Goal: Task Accomplishment & Management: Use online tool/utility

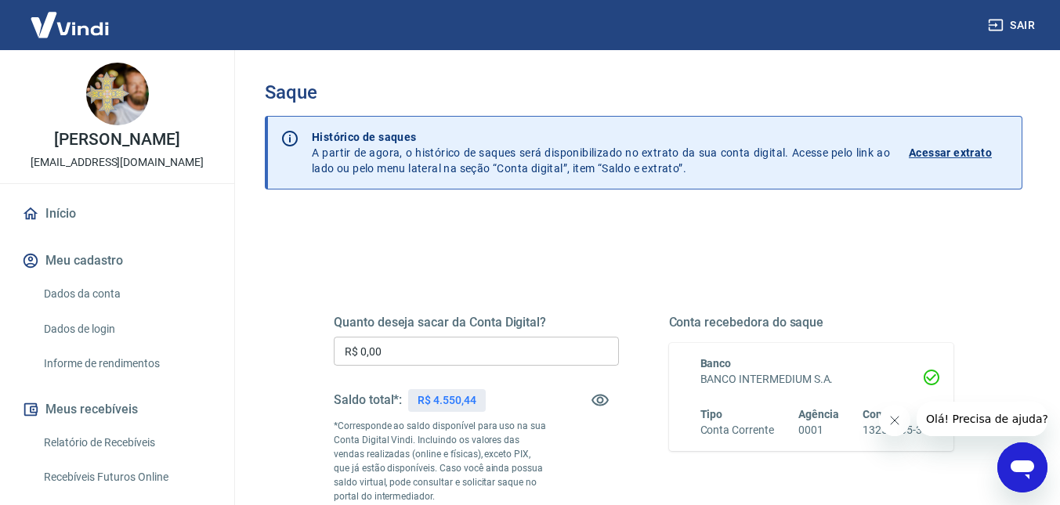
click at [451, 343] on input "R$ 0,00" at bounding box center [476, 351] width 285 height 29
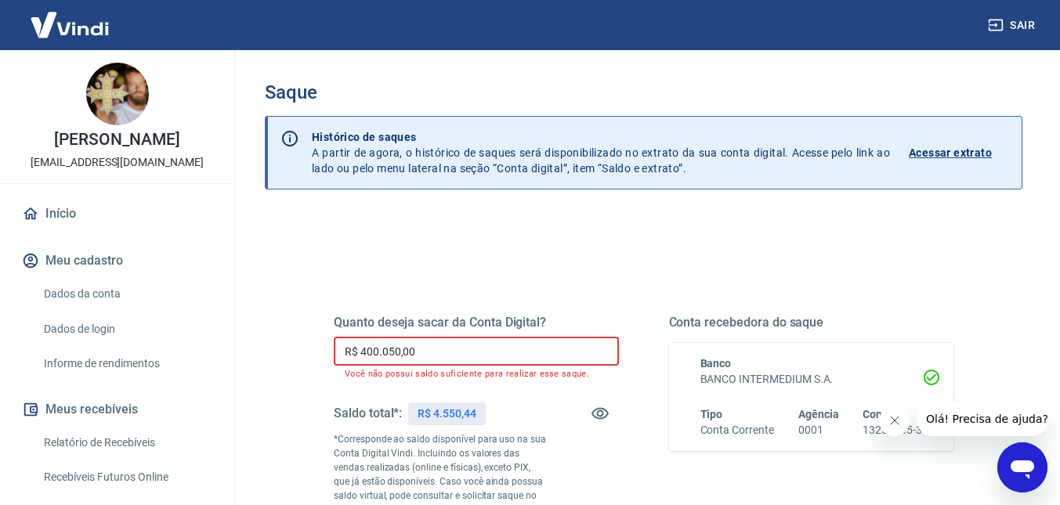
drag, startPoint x: 445, startPoint y: 349, endPoint x: 315, endPoint y: 349, distance: 130.1
click at [315, 349] on div "Quanto deseja sacar da Conta Digital? R$ 400.050,00 ​ Você não possui saldo suf…" at bounding box center [643, 442] width 657 height 392
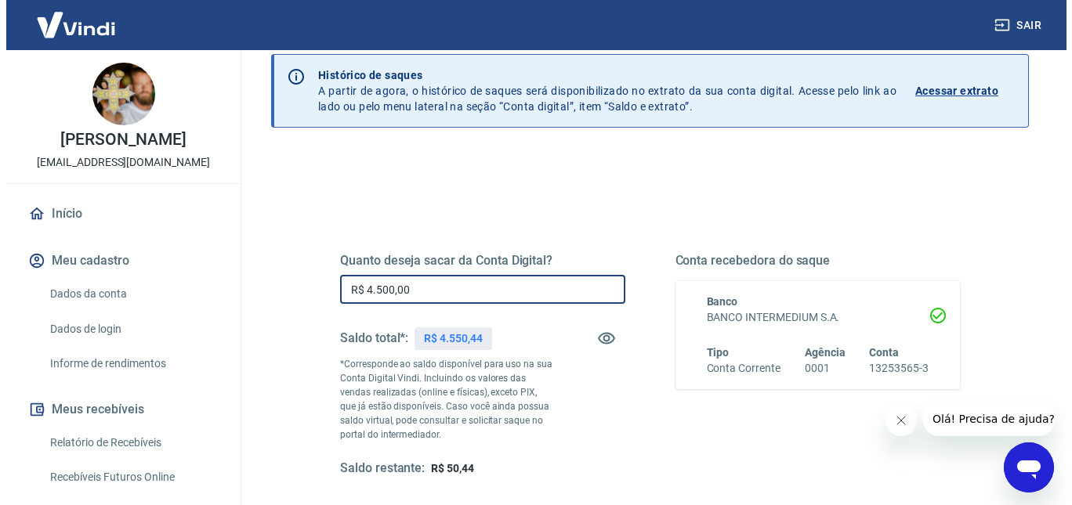
scroll to position [255, 0]
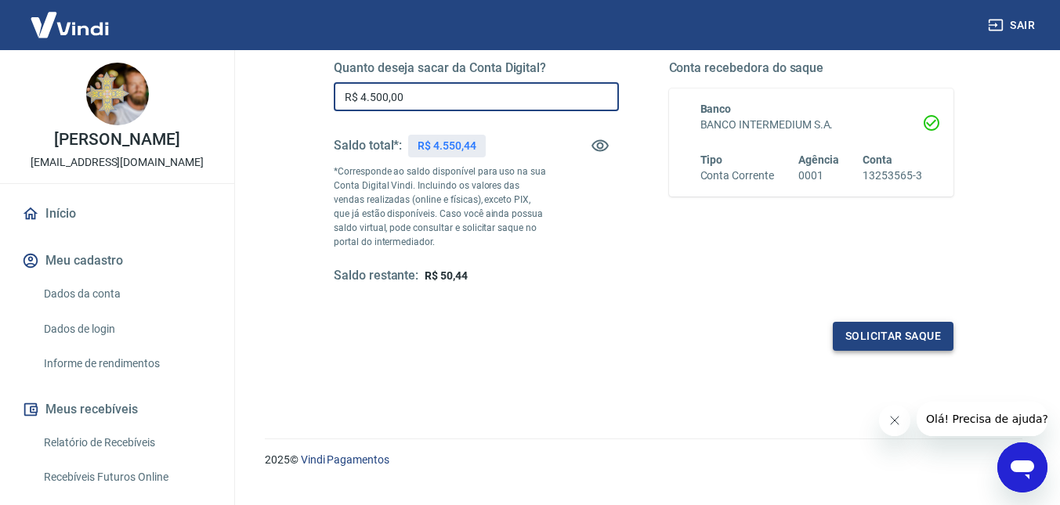
type input "R$ 4.500,00"
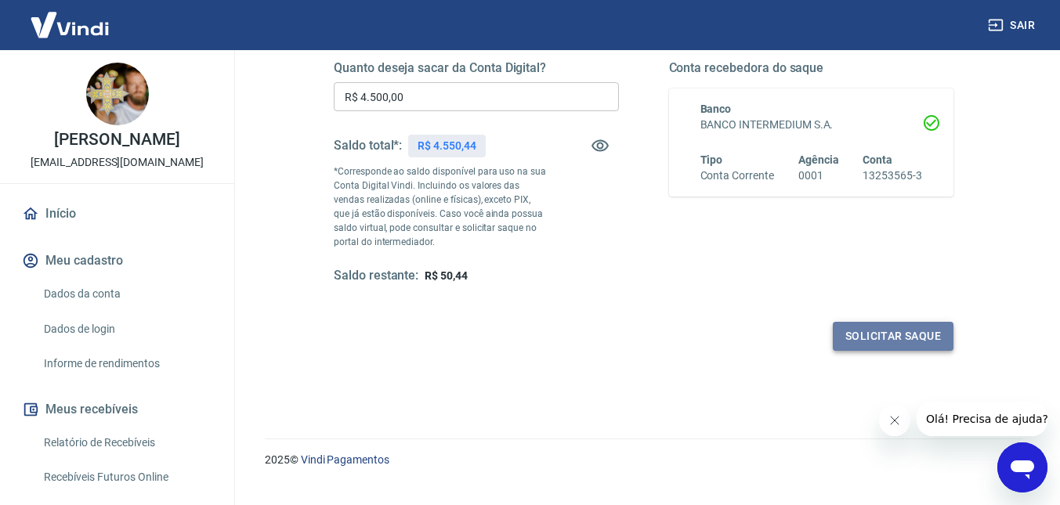
click at [905, 335] on button "Solicitar saque" at bounding box center [893, 336] width 121 height 29
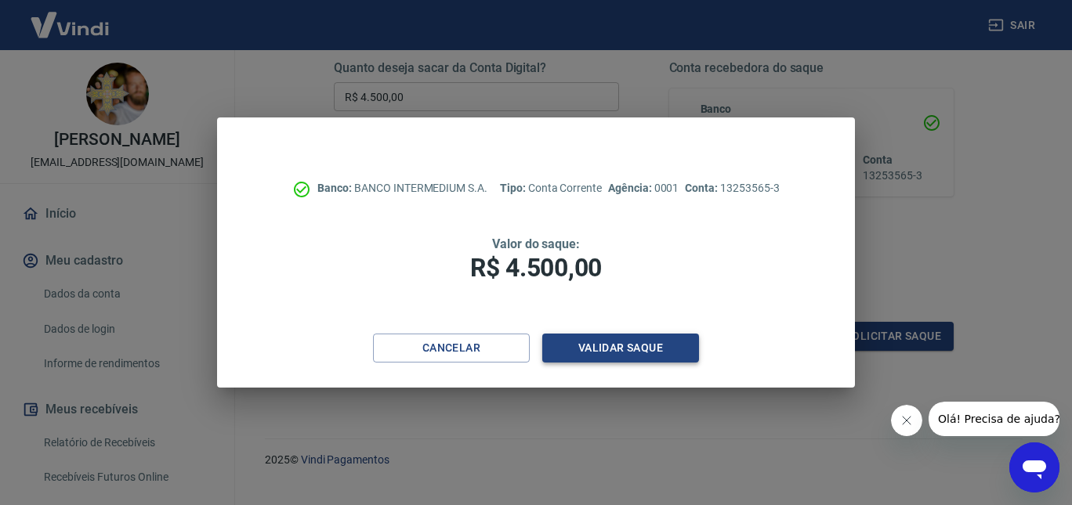
click at [606, 353] on button "Validar saque" at bounding box center [620, 348] width 157 height 29
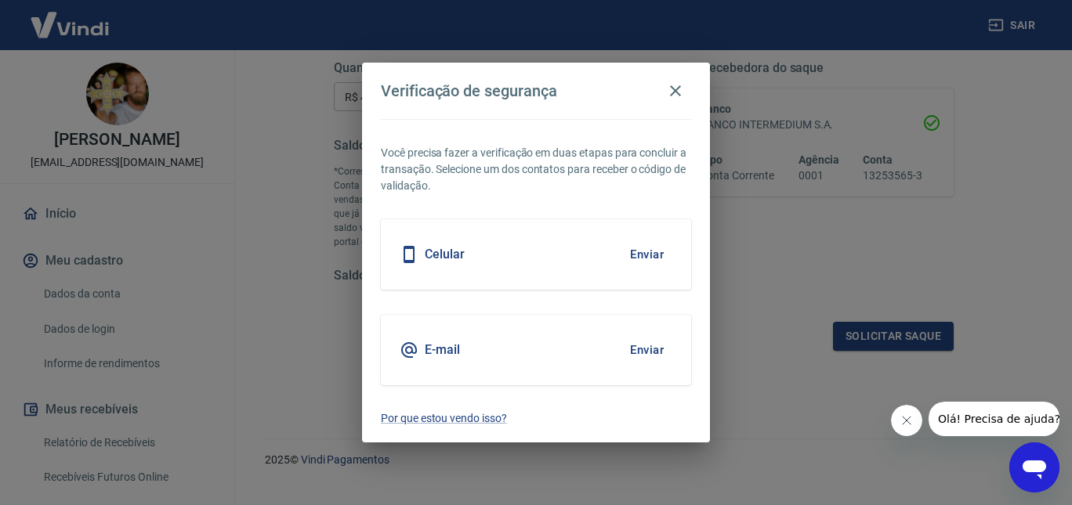
click at [525, 342] on div "E-mail Enviar" at bounding box center [536, 350] width 310 height 71
click at [646, 344] on button "Enviar" at bounding box center [646, 350] width 51 height 33
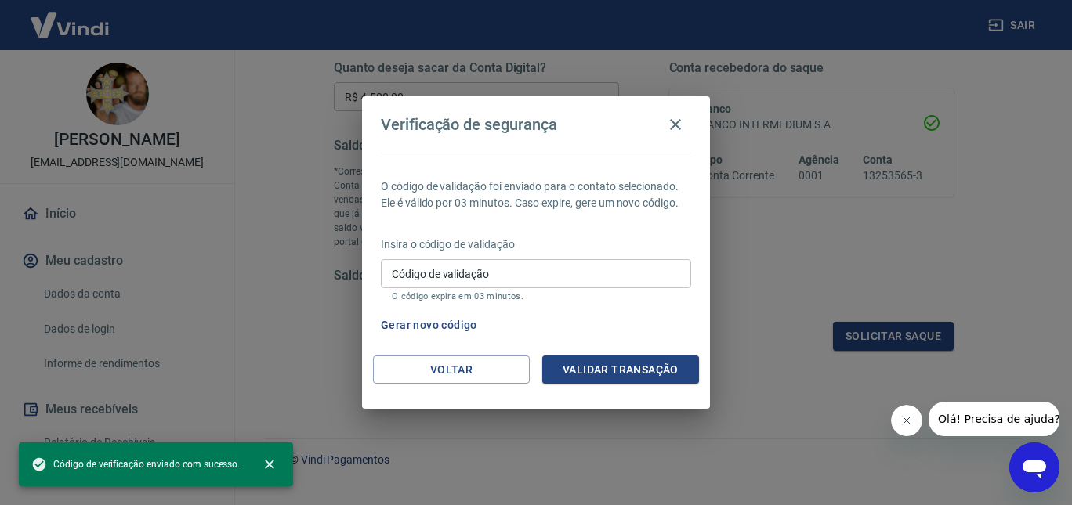
click at [524, 277] on input "Código de validação" at bounding box center [536, 273] width 310 height 29
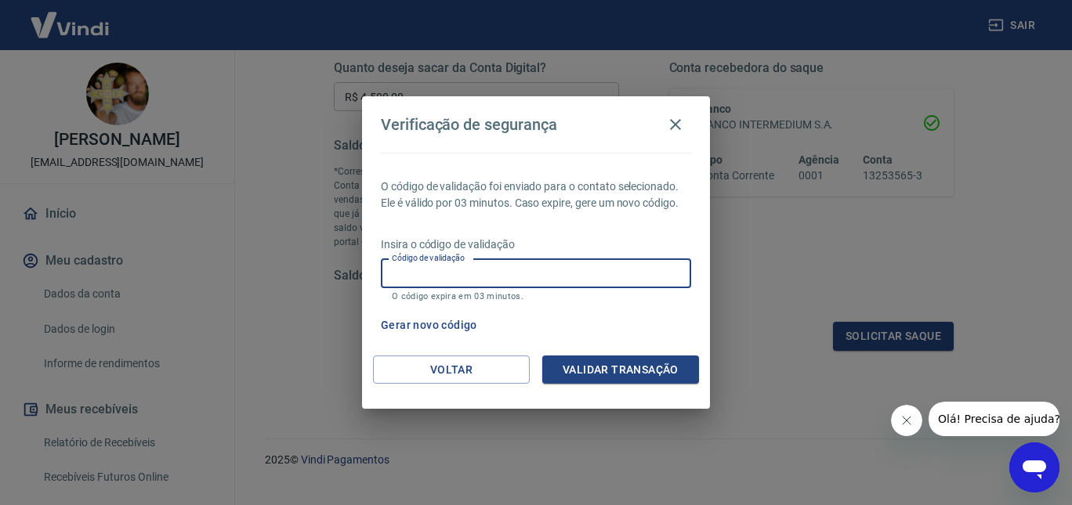
paste input "474900"
type input "474900"
click at [630, 367] on button "Validar transação" at bounding box center [620, 370] width 157 height 29
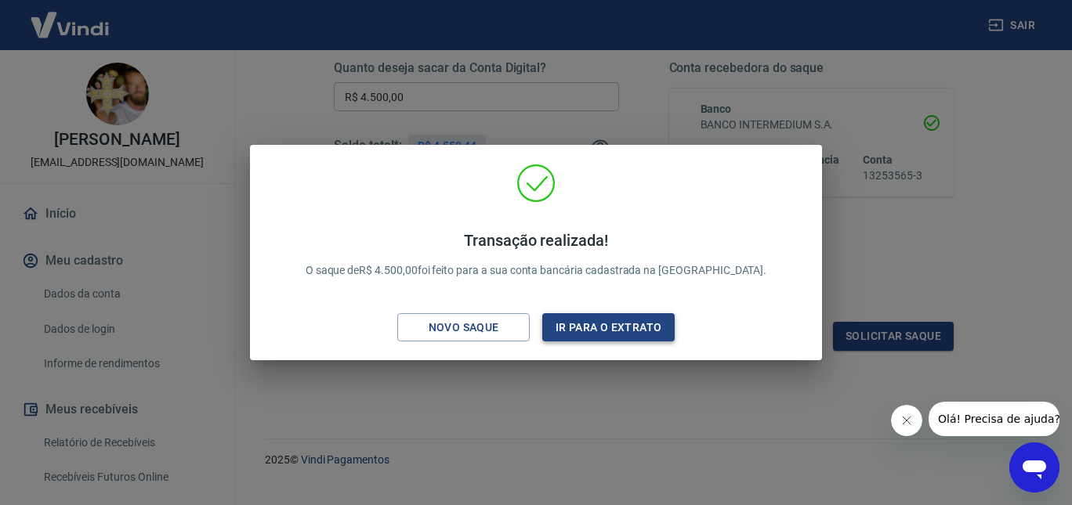
click at [563, 326] on button "Ir para o extrato" at bounding box center [608, 327] width 132 height 29
